Goal: Communication & Community: Ask a question

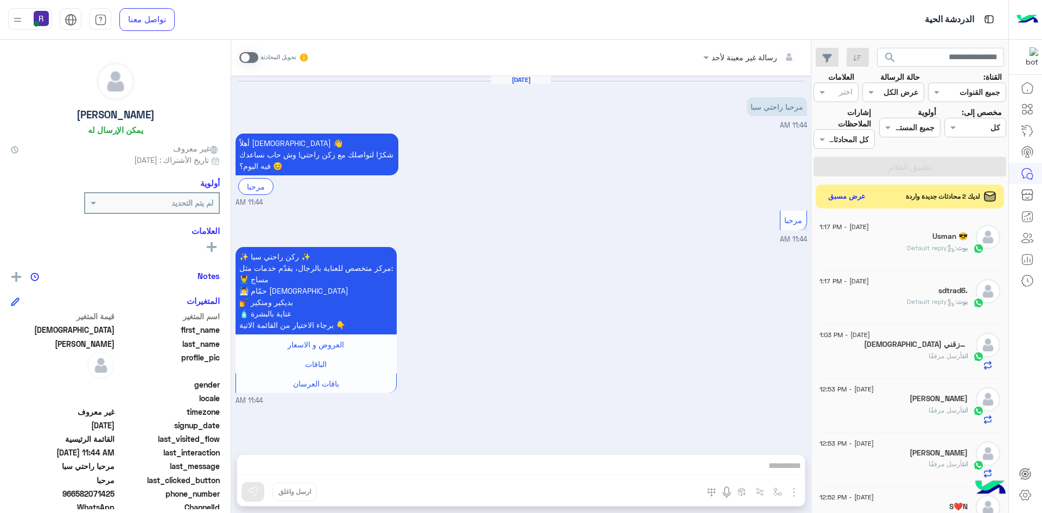
scroll to position [543, 0]
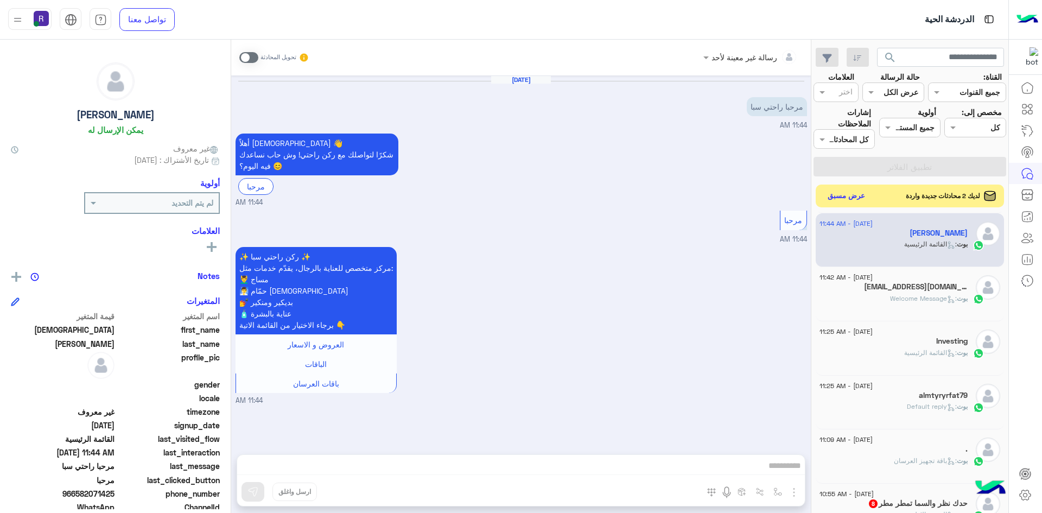
click at [852, 198] on button "عرض مسبق" at bounding box center [847, 196] width 46 height 15
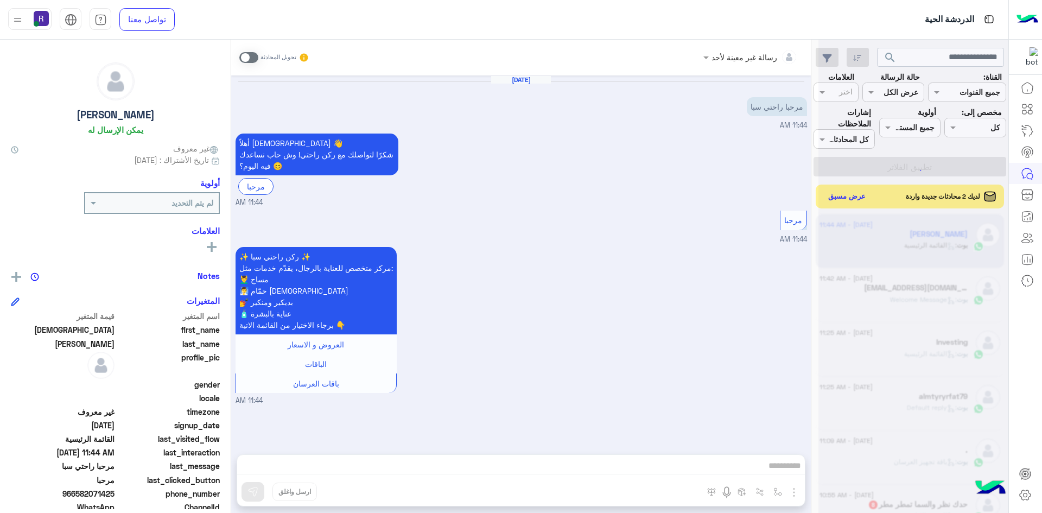
scroll to position [543, 0]
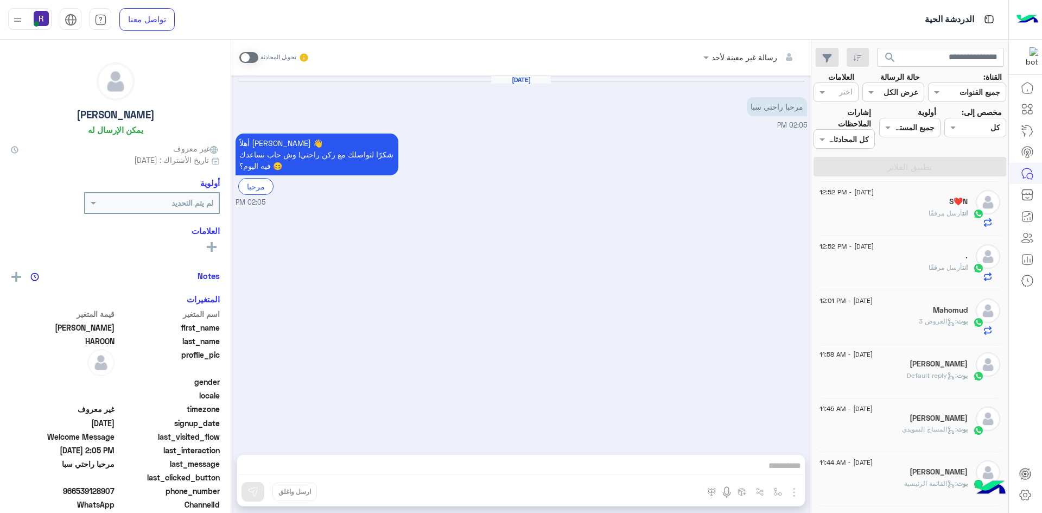
click at [922, 216] on div "انت أرسل مرفقًا" at bounding box center [894, 217] width 148 height 19
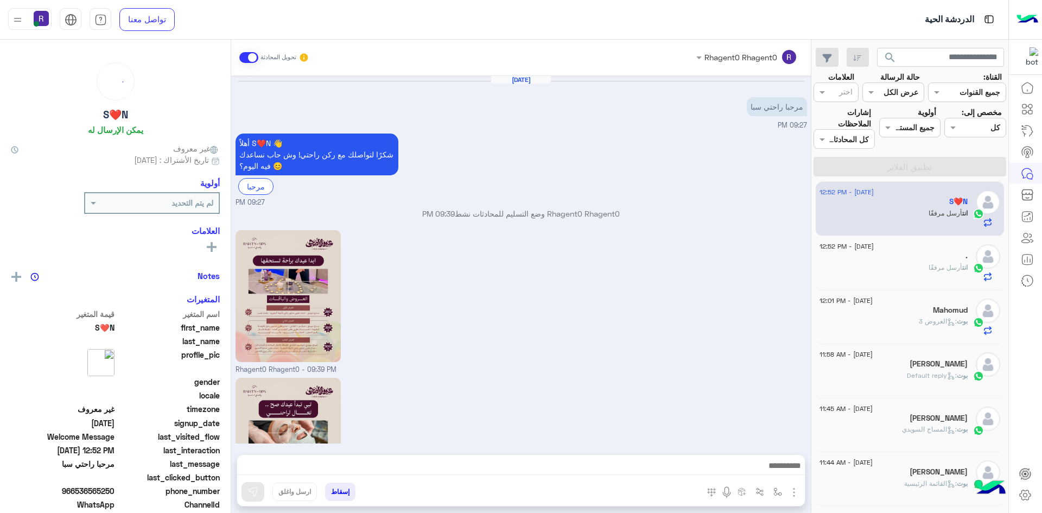
scroll to position [1235, 0]
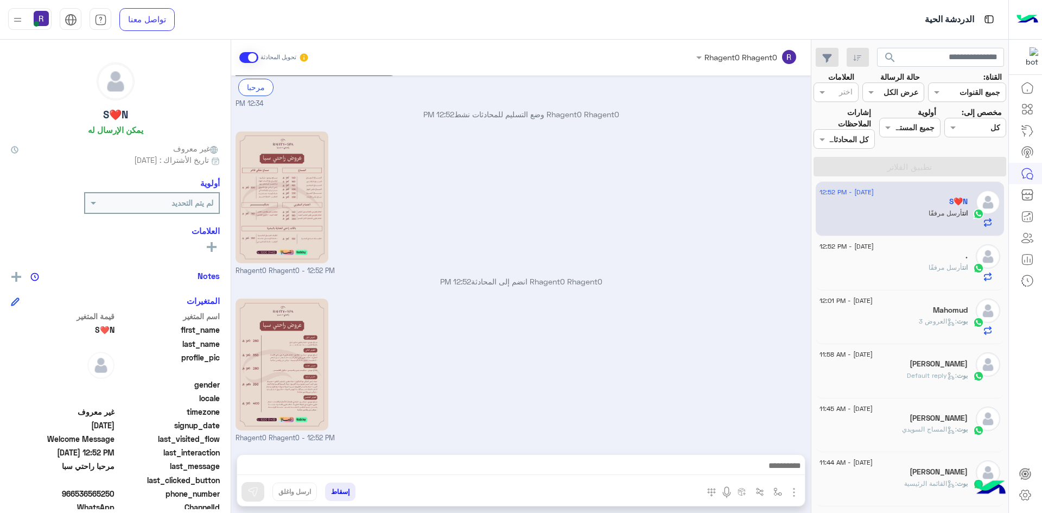
click at [917, 253] on div "." at bounding box center [894, 256] width 148 height 11
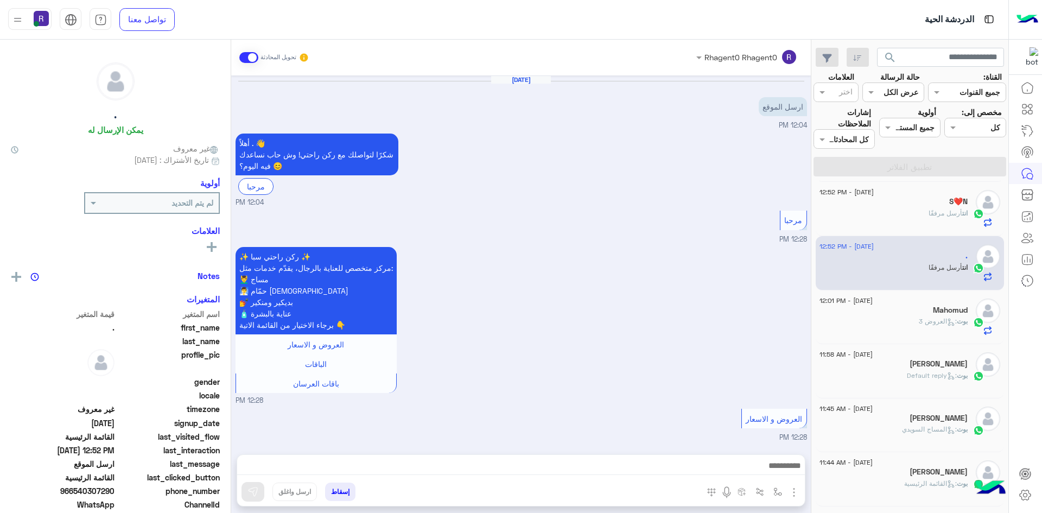
scroll to position [803, 0]
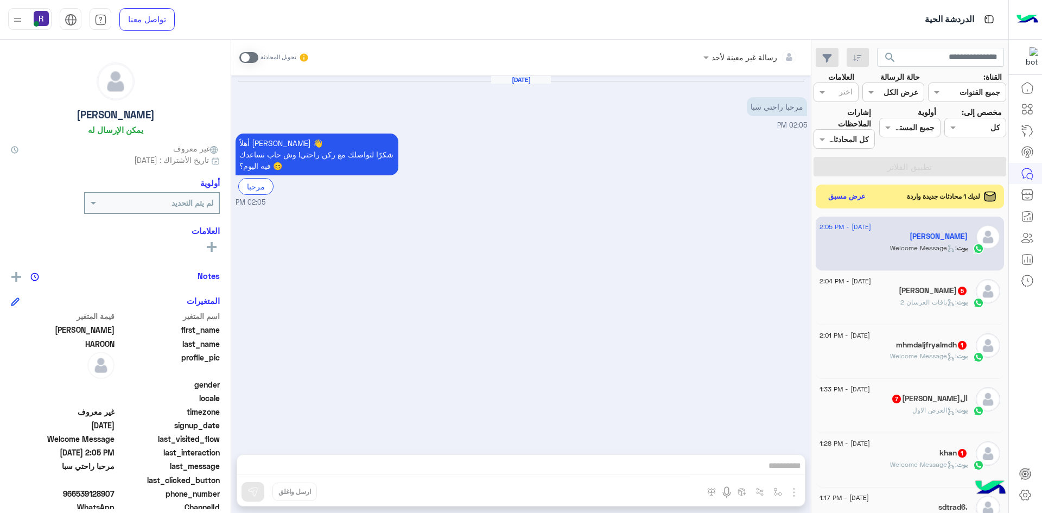
click at [904, 461] on span ": Welcome Message" at bounding box center [923, 464] width 67 height 8
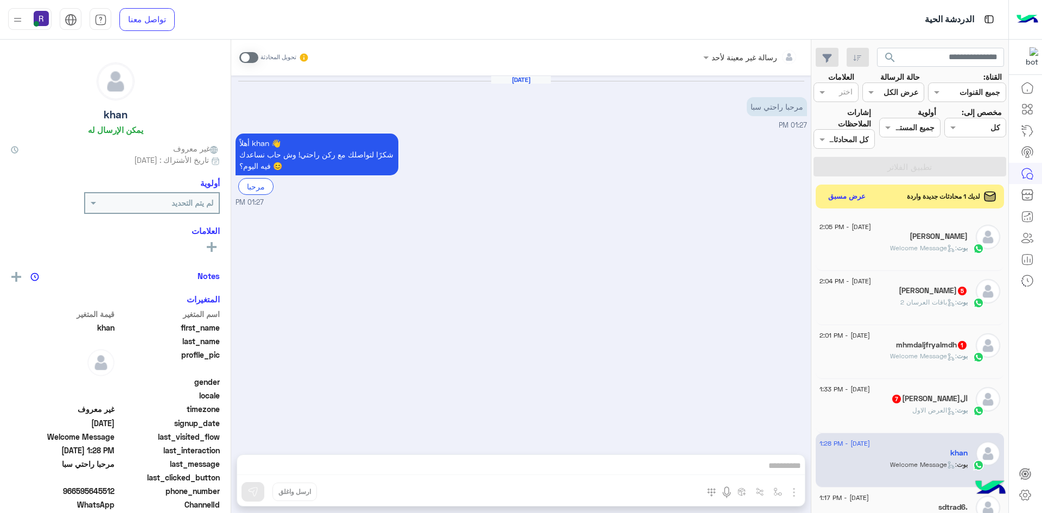
click at [893, 401] on div "الشريف أبو زياد 7" at bounding box center [894, 399] width 148 height 11
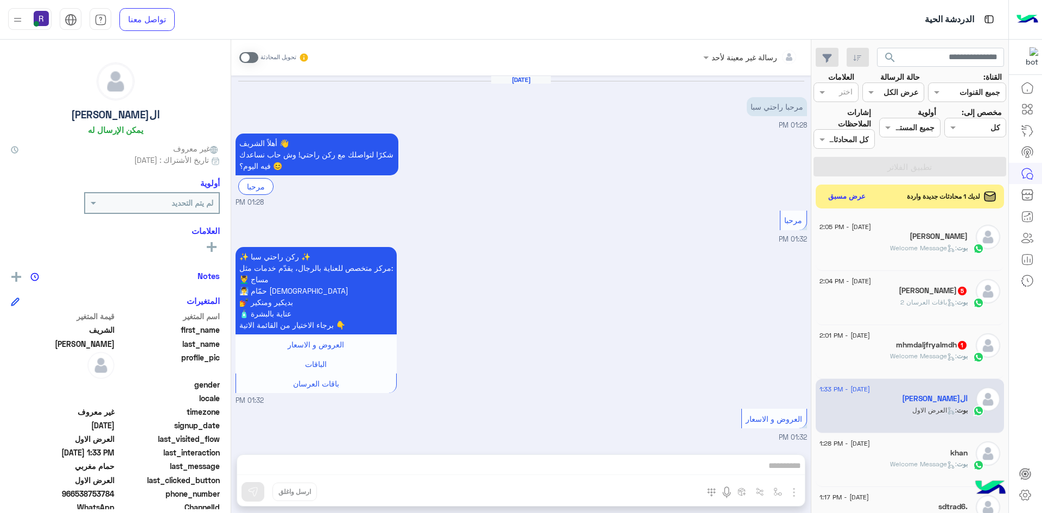
scroll to position [909, 0]
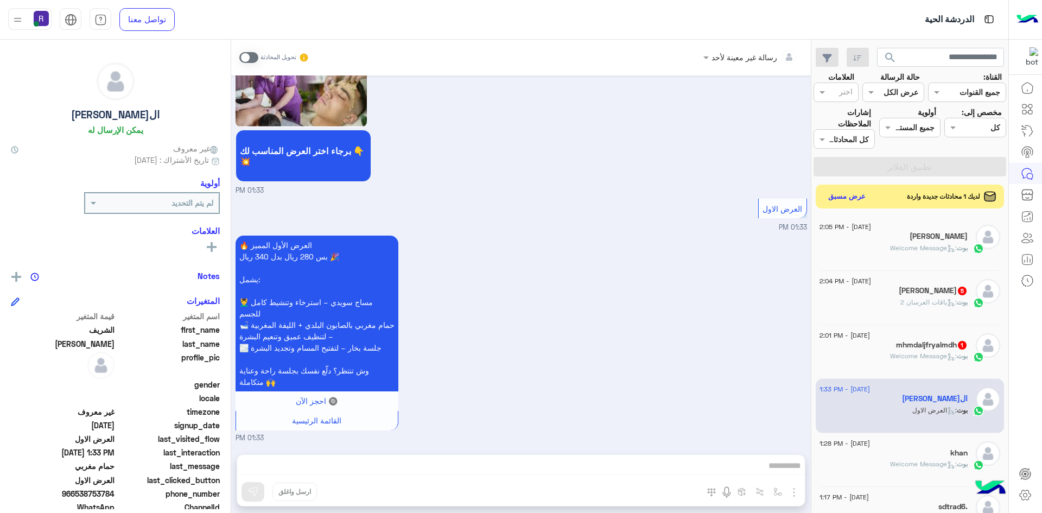
click at [893, 355] on span ": Welcome Message" at bounding box center [923, 356] width 67 height 8
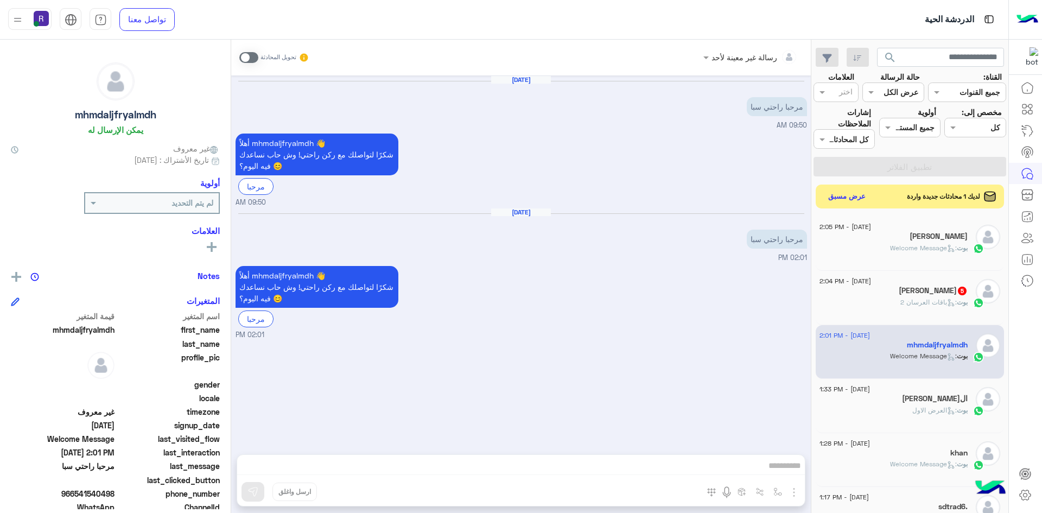
click at [904, 299] on span ": باقات العرسان 2" at bounding box center [929, 302] width 56 height 8
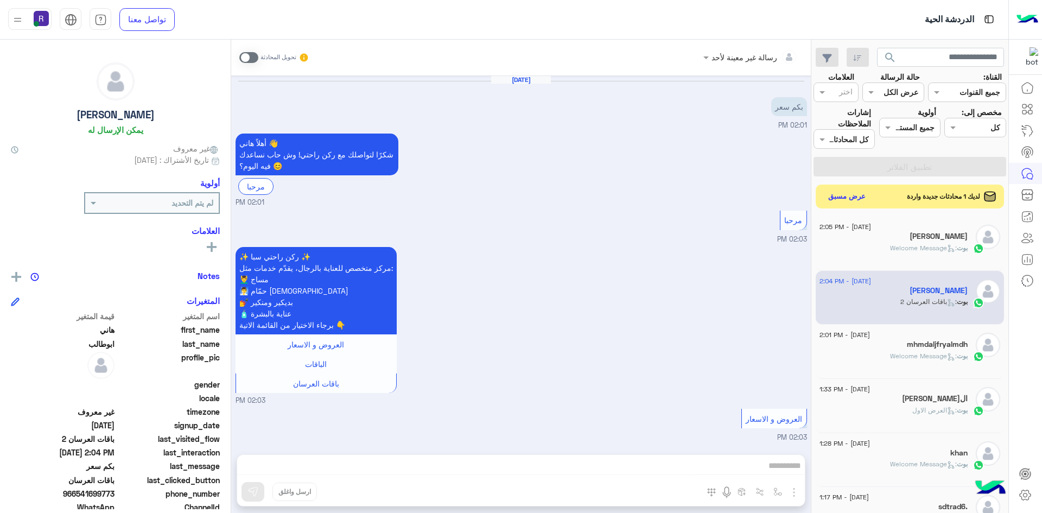
scroll to position [549, 0]
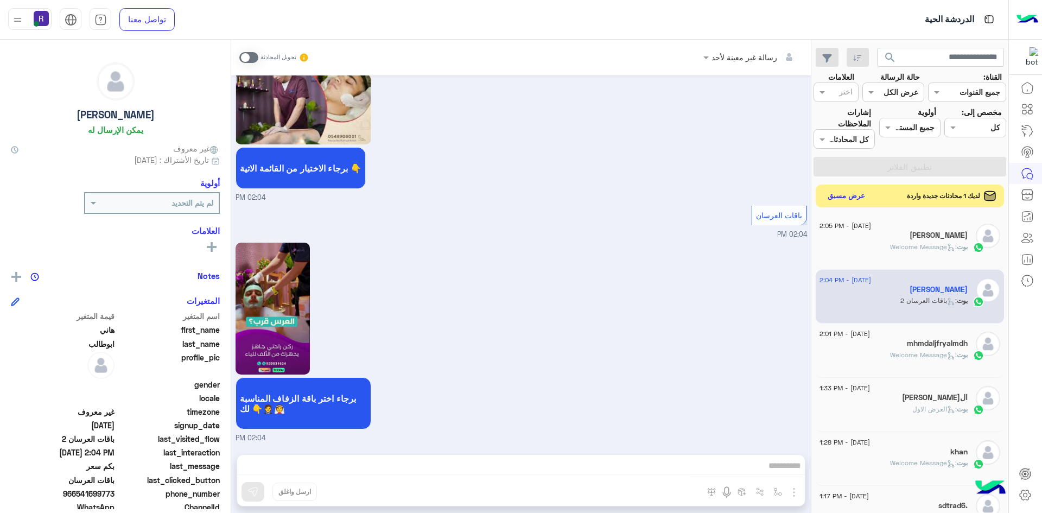
click at [845, 194] on button "عرض مسبق" at bounding box center [847, 196] width 46 height 15
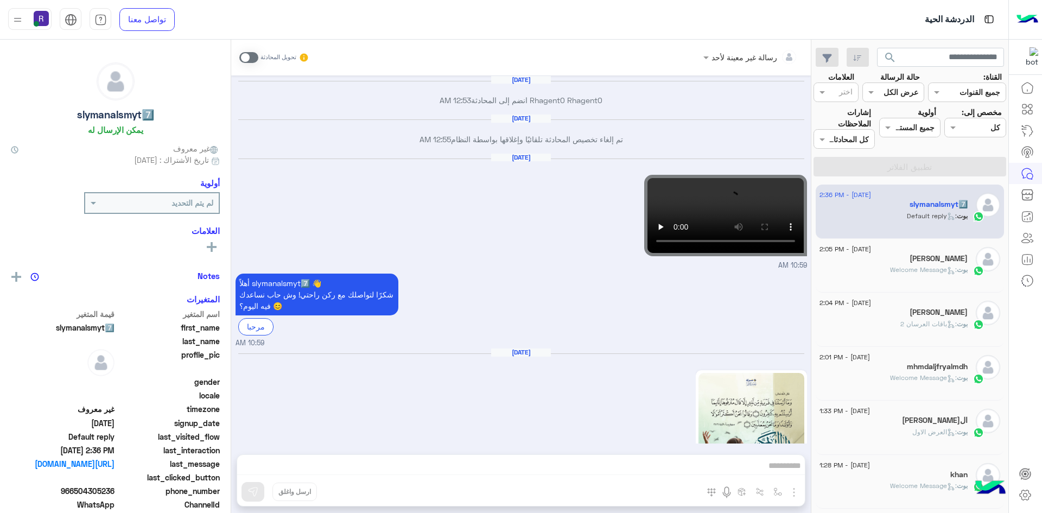
scroll to position [1546, 0]
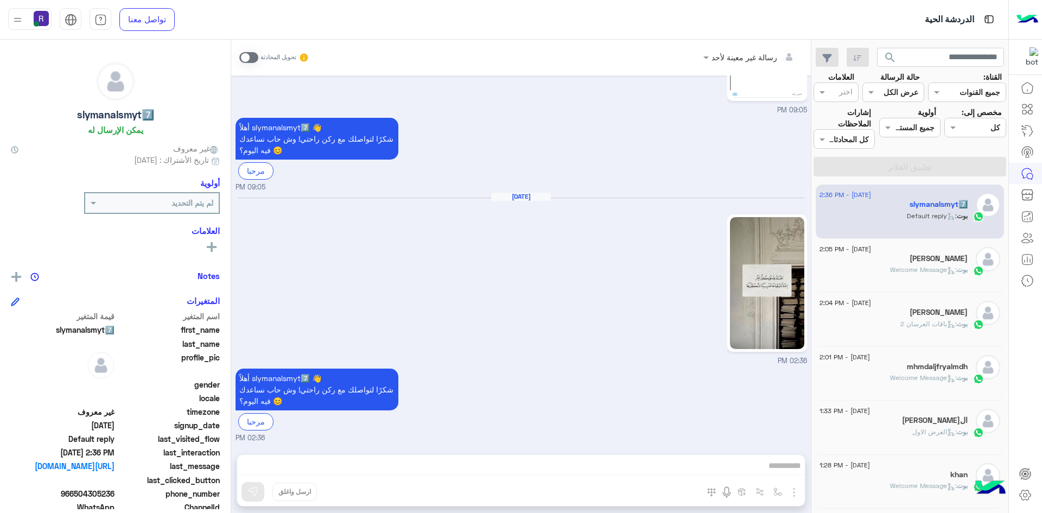
click at [914, 262] on h5 "[PERSON_NAME]" at bounding box center [939, 258] width 58 height 9
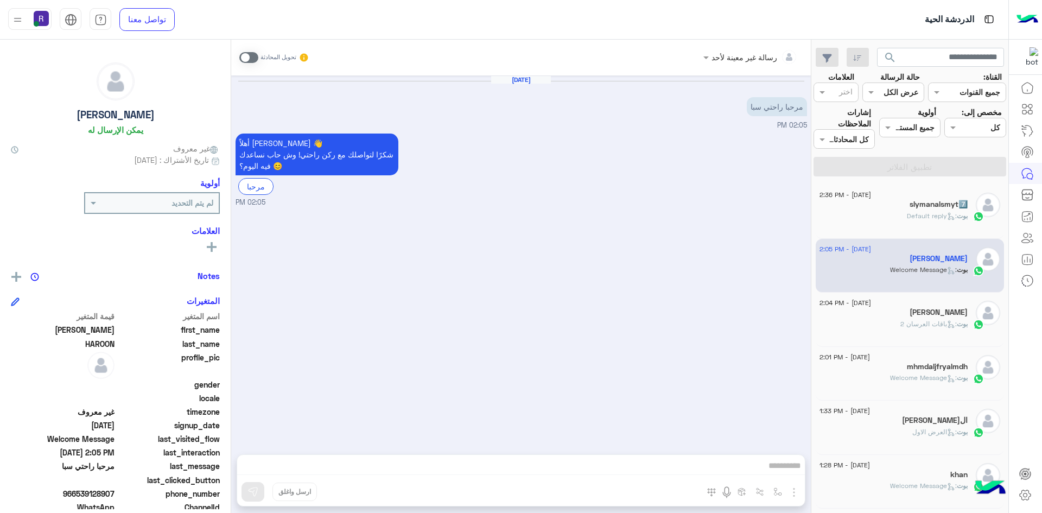
click at [252, 58] on span at bounding box center [248, 57] width 19 height 11
click at [796, 490] on img "button" at bounding box center [794, 492] width 13 height 13
click at [782, 471] on span "الصور" at bounding box center [773, 469] width 20 height 12
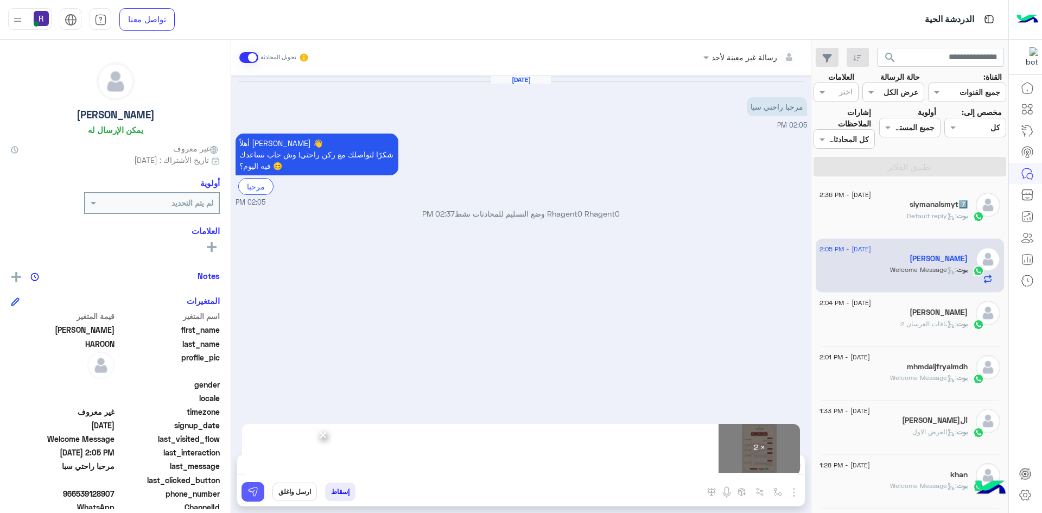
click at [261, 493] on button at bounding box center [253, 492] width 23 height 20
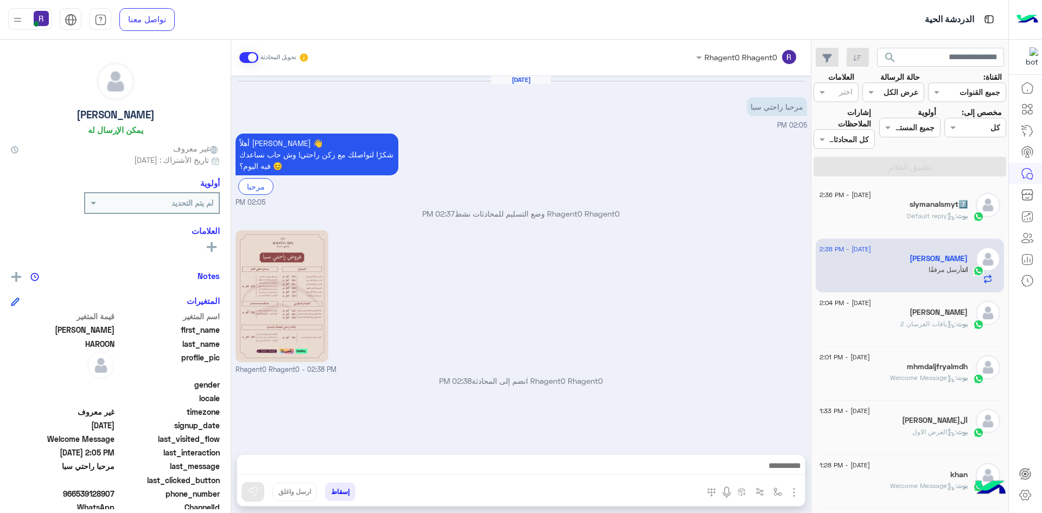
scroll to position [99, 0]
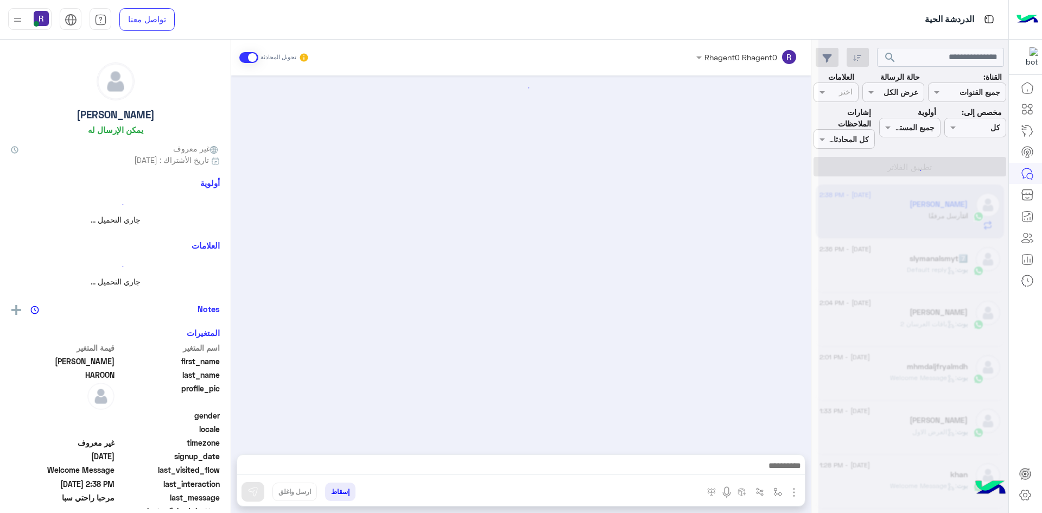
scroll to position [99, 0]
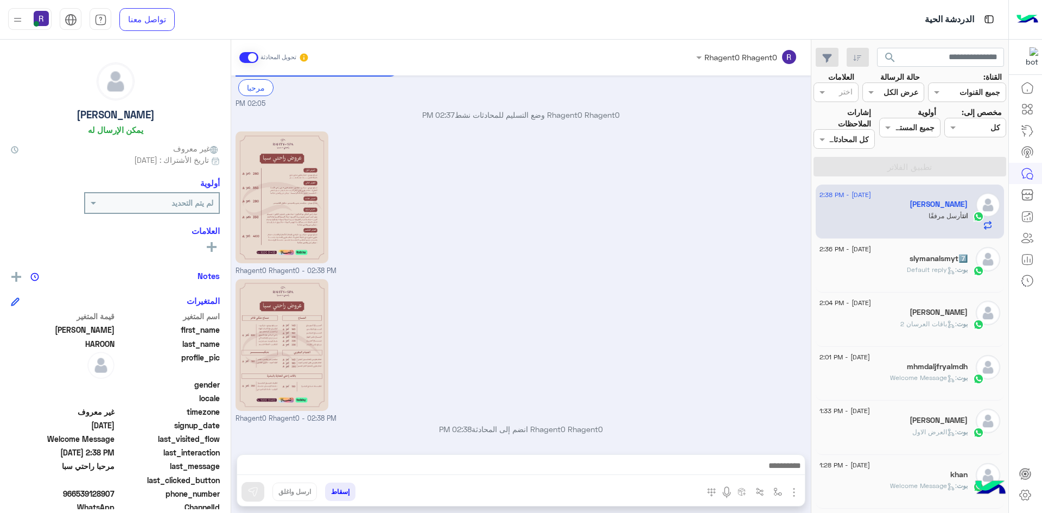
click at [942, 265] on p "بوت : Default reply" at bounding box center [937, 270] width 61 height 10
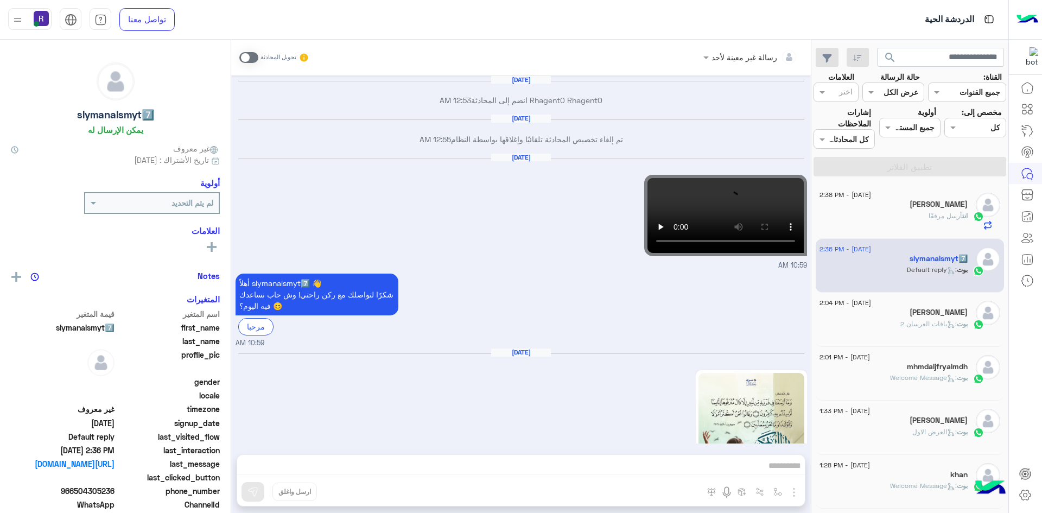
scroll to position [1546, 0]
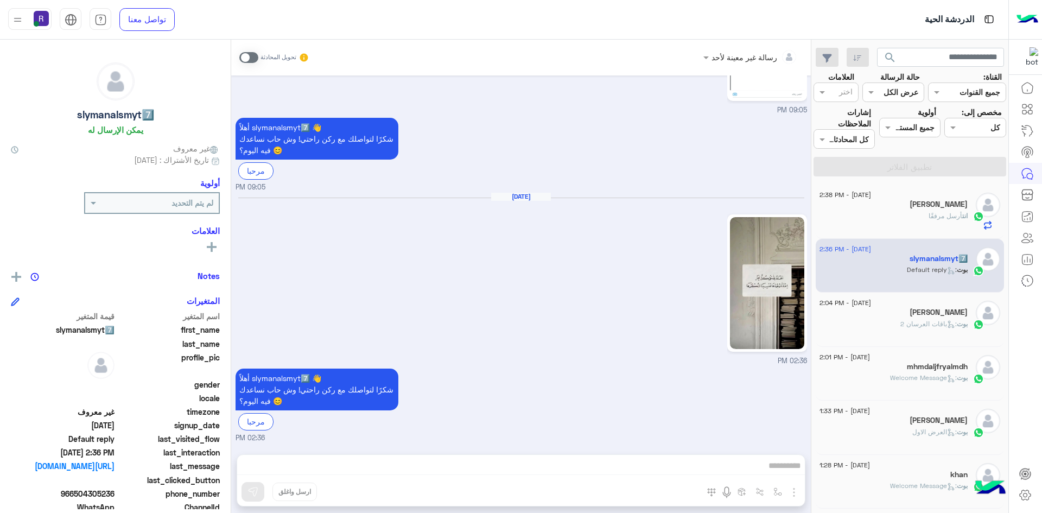
click at [937, 217] on span "أرسل مرفقًا" at bounding box center [946, 216] width 34 height 8
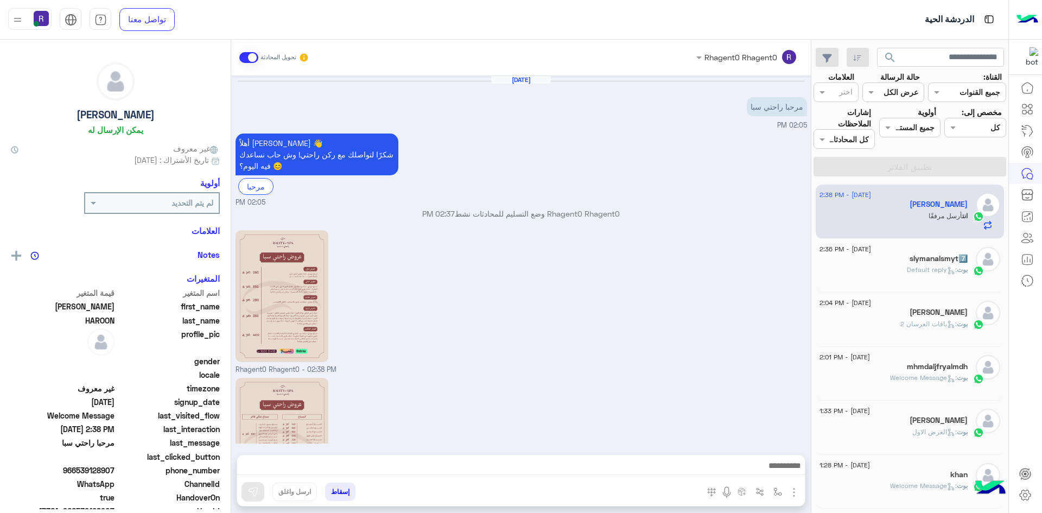
scroll to position [99, 0]
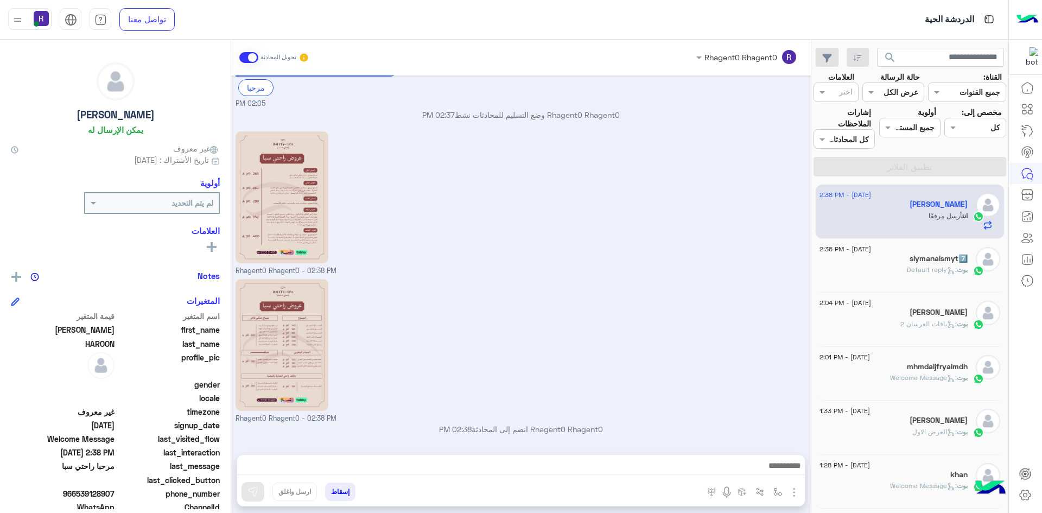
click at [876, 274] on div "بوت : Default reply" at bounding box center [894, 274] width 148 height 19
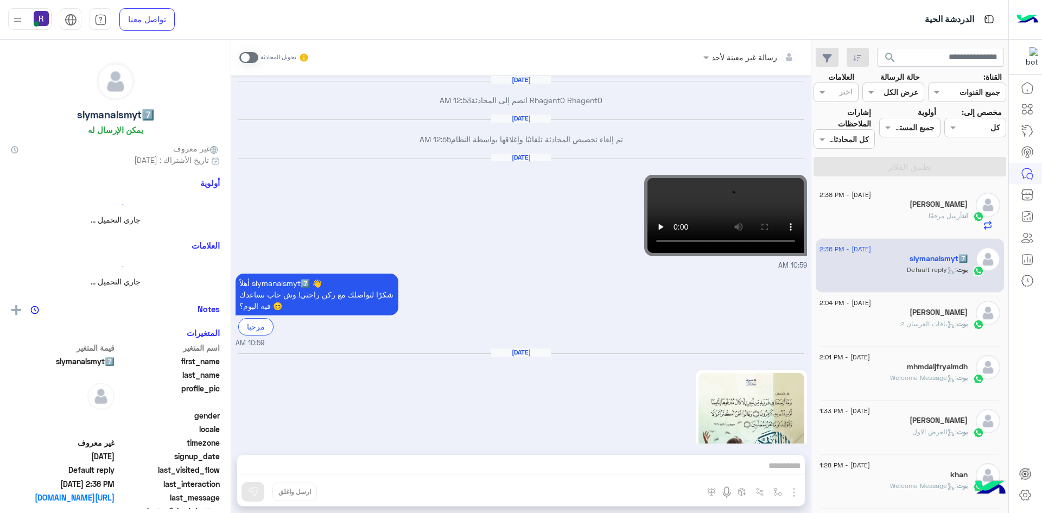
scroll to position [1546, 0]
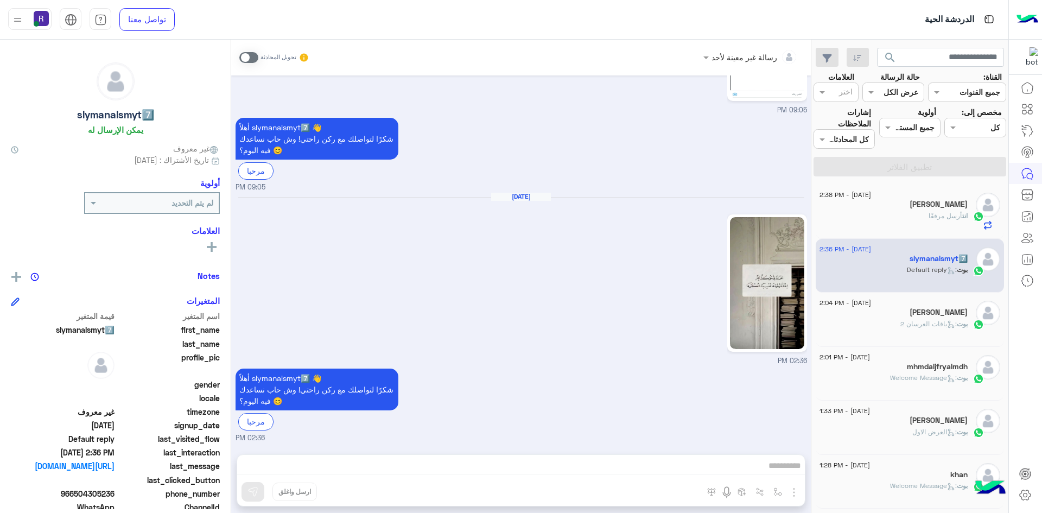
click at [947, 210] on div "[PERSON_NAME]" at bounding box center [894, 205] width 148 height 11
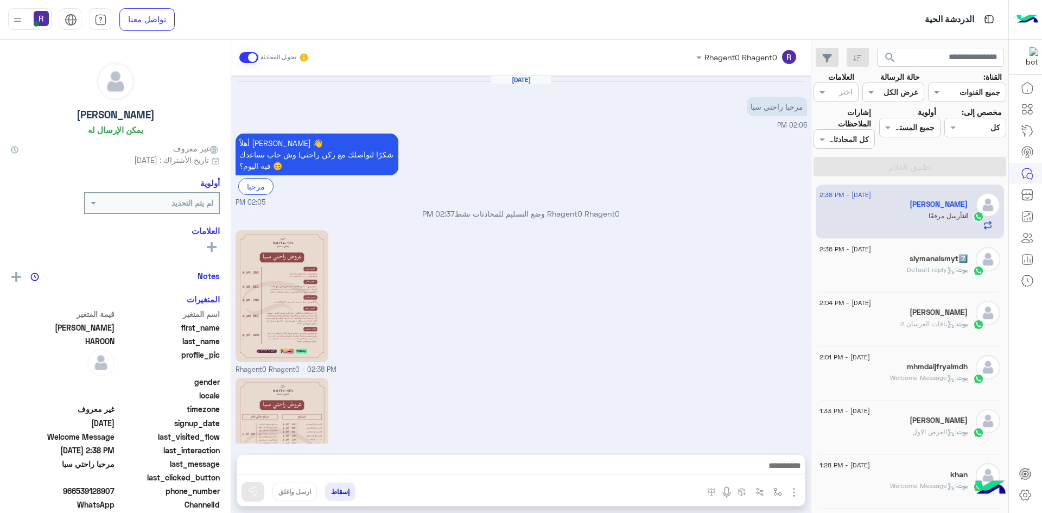
scroll to position [99, 0]
